Goal: Information Seeking & Learning: Learn about a topic

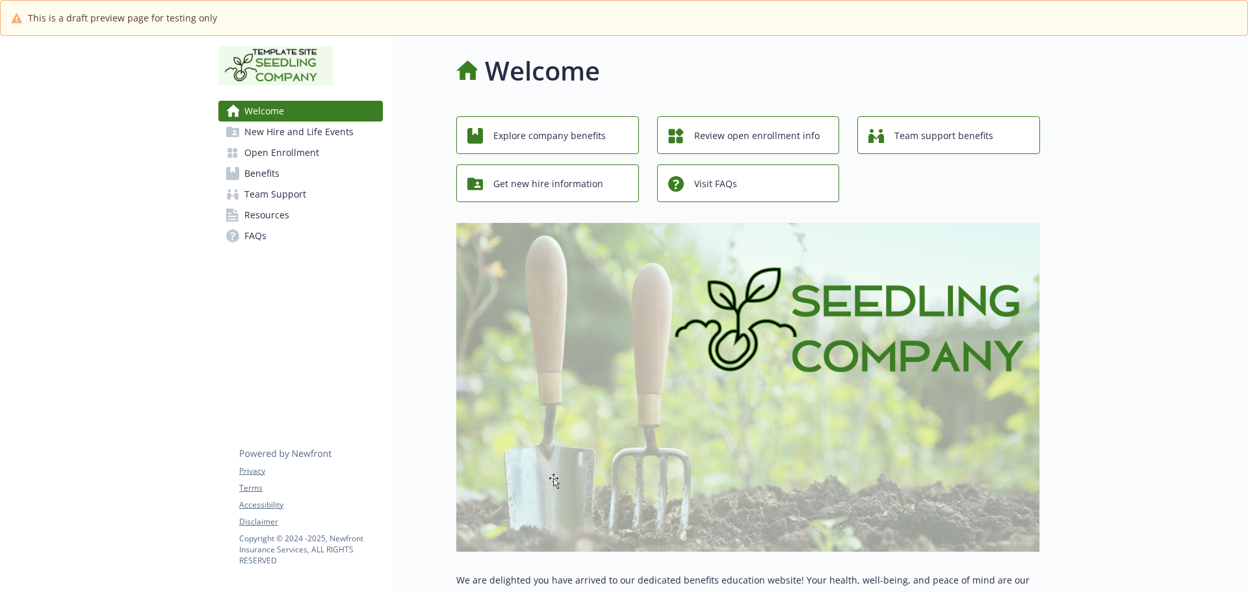
click at [292, 153] on span "Open Enrollment" at bounding box center [281, 152] width 75 height 21
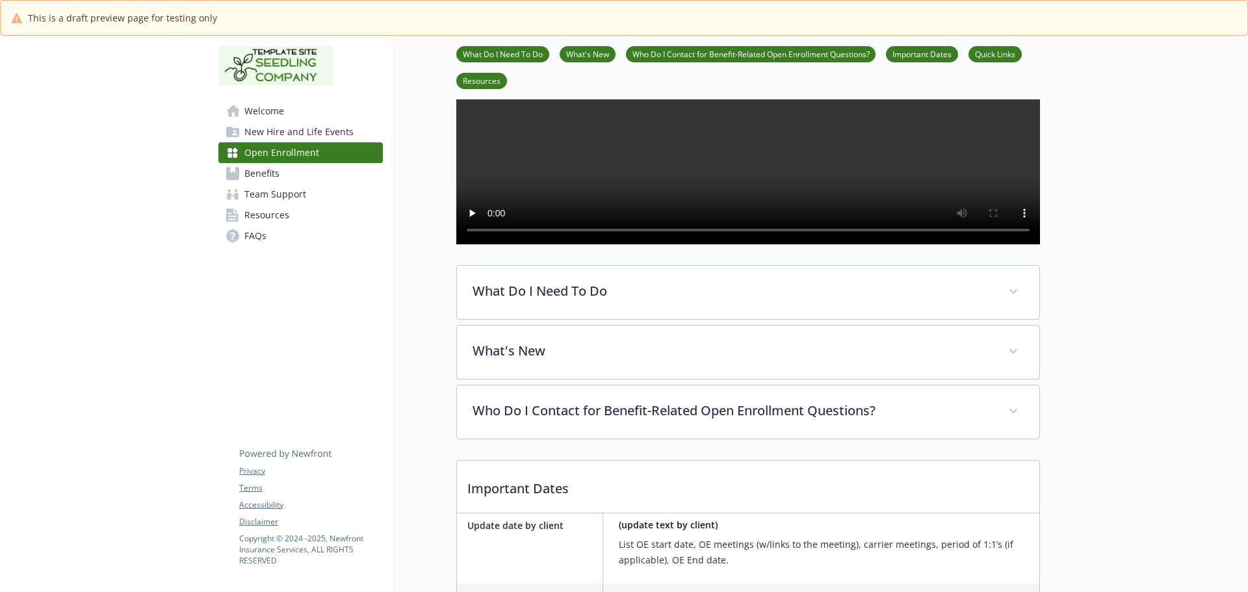
scroll to position [390, 0]
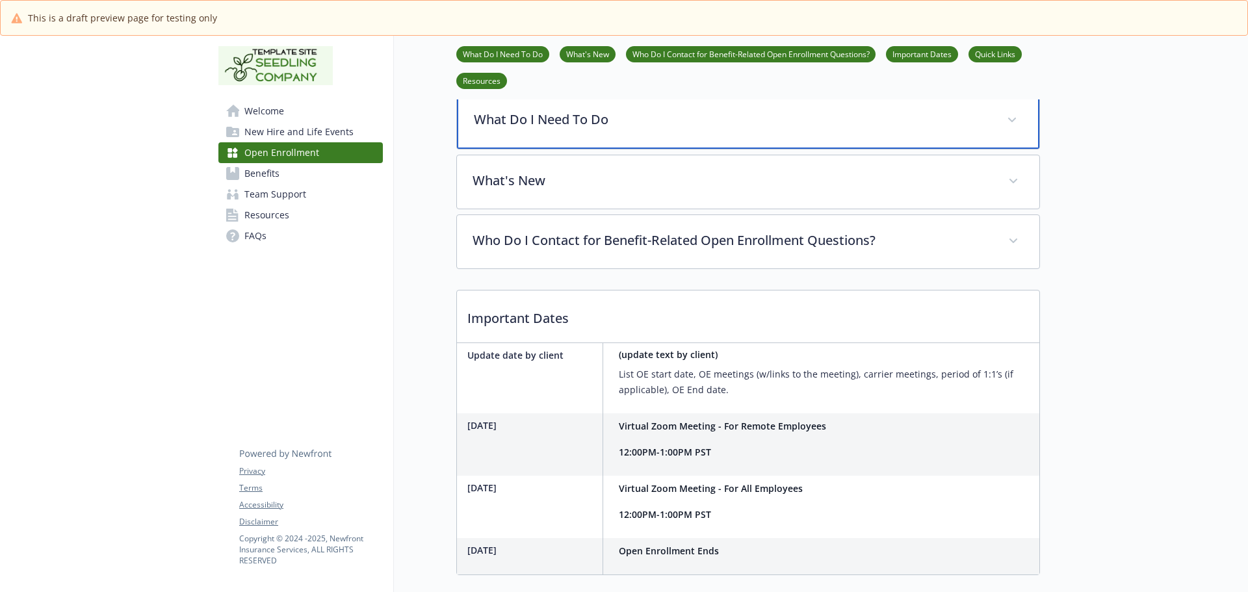
click at [575, 135] on div "What Do I Need To Do" at bounding box center [748, 121] width 582 height 56
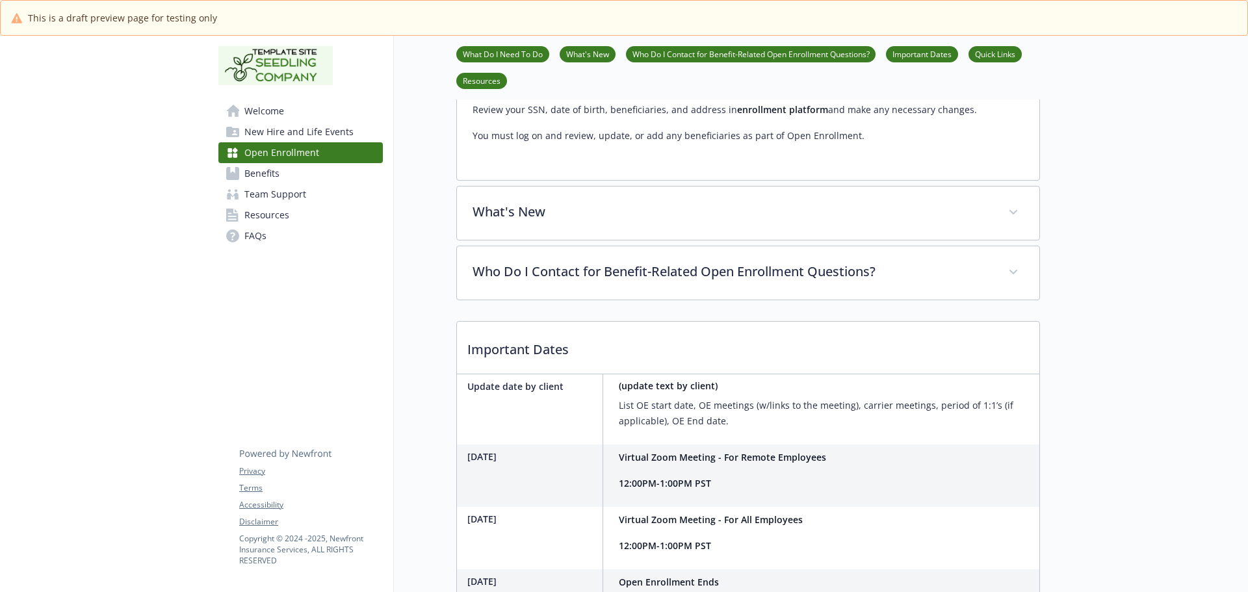
scroll to position [780, 0]
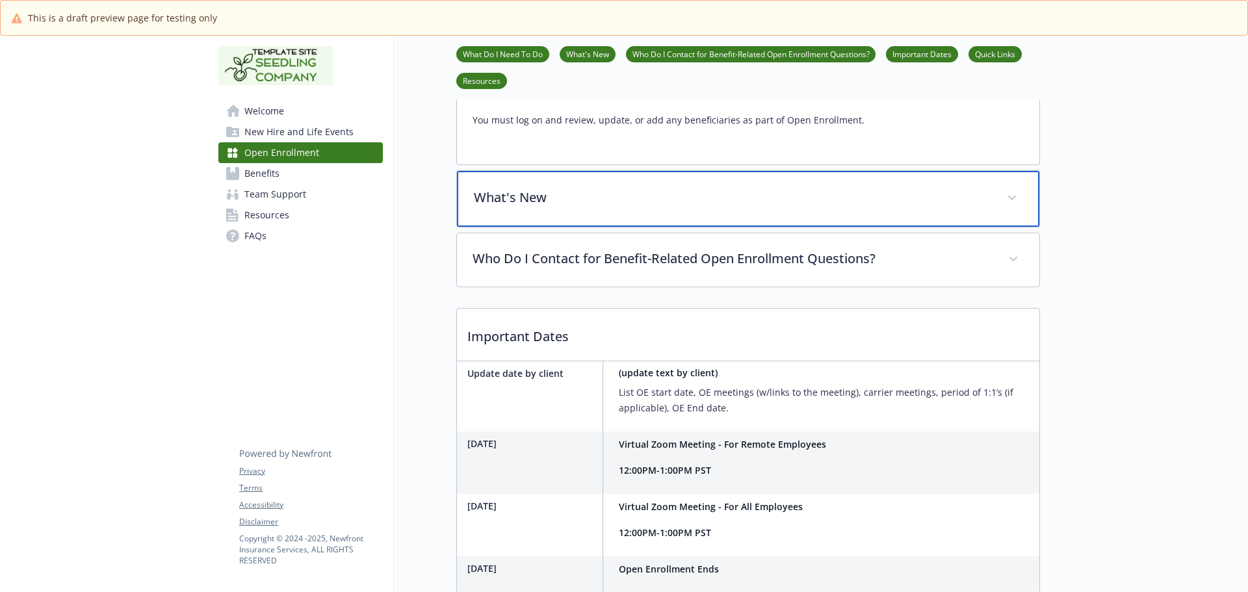
click at [558, 219] on div "What's New" at bounding box center [748, 199] width 582 height 56
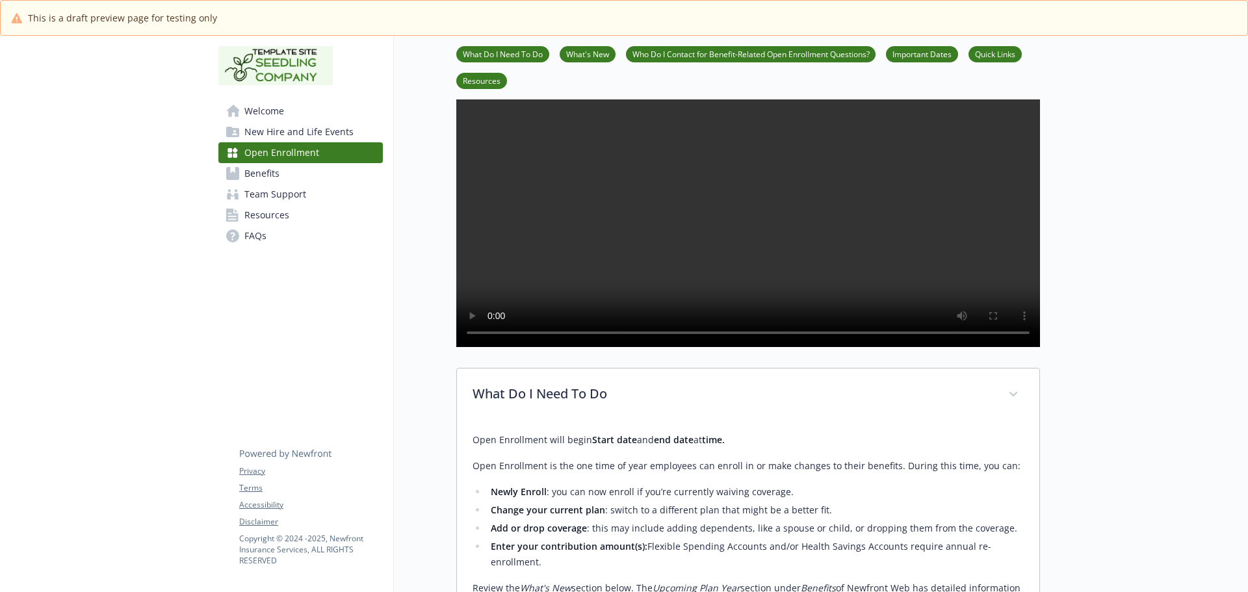
scroll to position [0, 0]
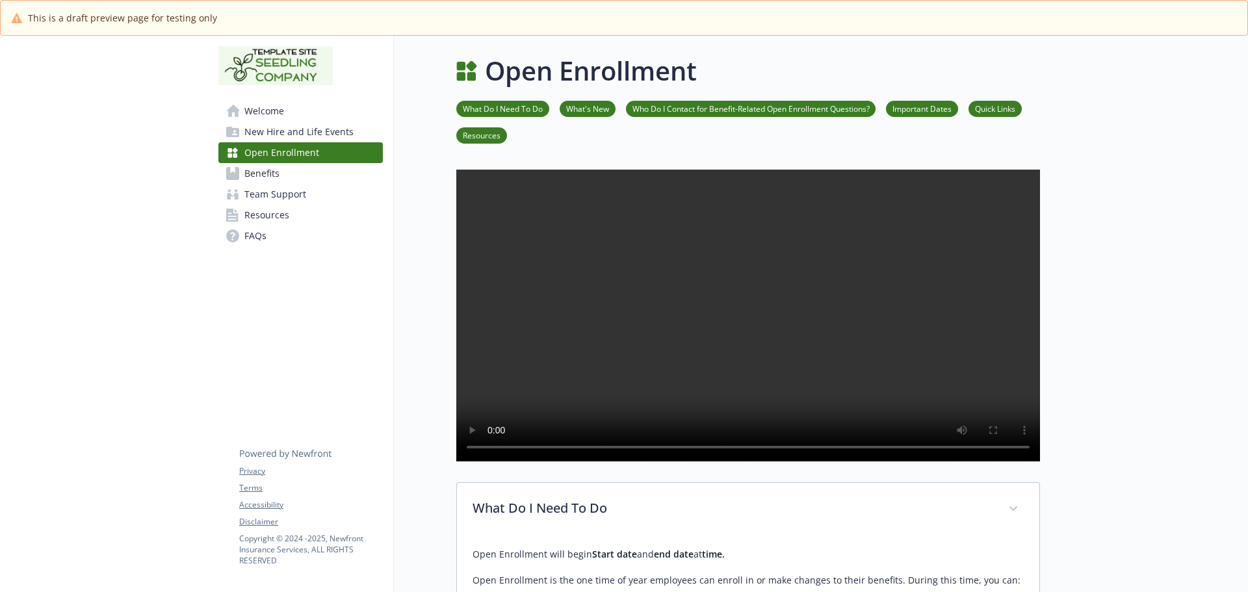
click at [276, 239] on link "FAQs" at bounding box center [300, 236] width 164 height 21
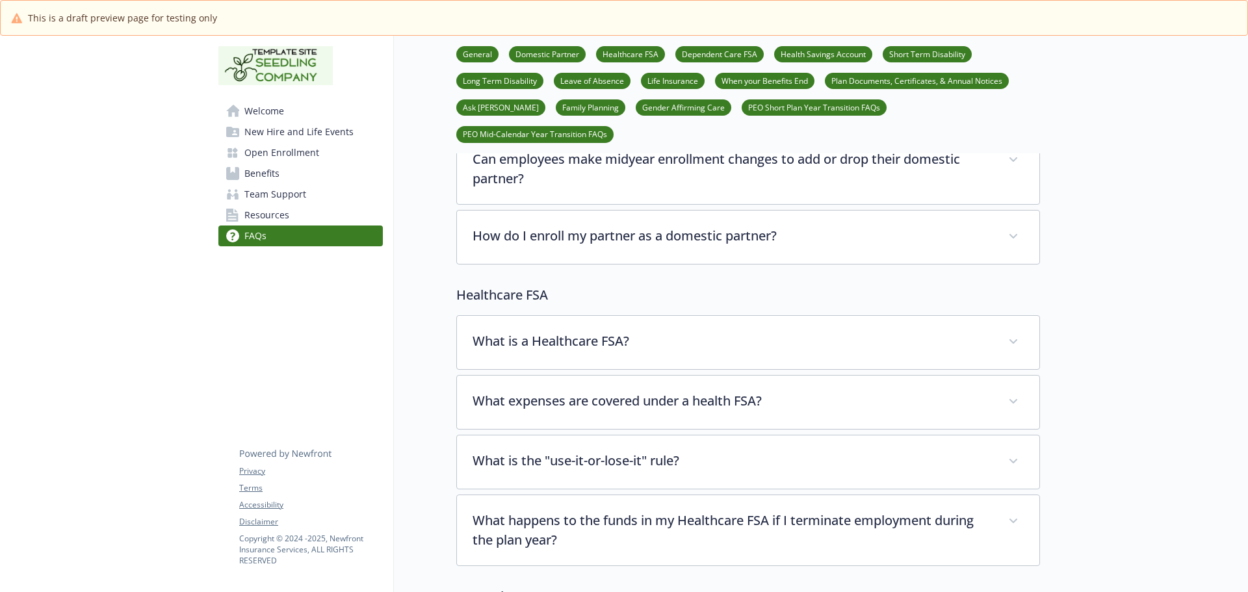
scroll to position [585, 0]
